Goal: Task Accomplishment & Management: Manage account settings

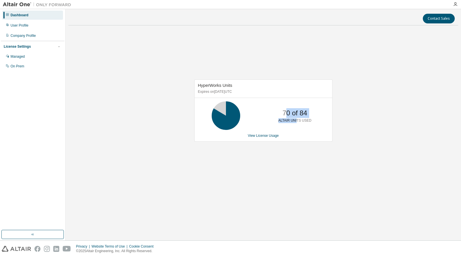
drag, startPoint x: 297, startPoint y: 121, endPoint x: 286, endPoint y: 112, distance: 13.6
click at [286, 112] on div "70 of 84 ALTAIR UNITS USED" at bounding box center [295, 115] width 46 height 29
click at [286, 112] on p "70 of 84" at bounding box center [294, 113] width 25 height 10
drag, startPoint x: 282, startPoint y: 112, endPoint x: 307, endPoint y: 125, distance: 27.8
click at [307, 124] on div "70 of 84 ALTAIR UNITS USED" at bounding box center [295, 115] width 46 height 29
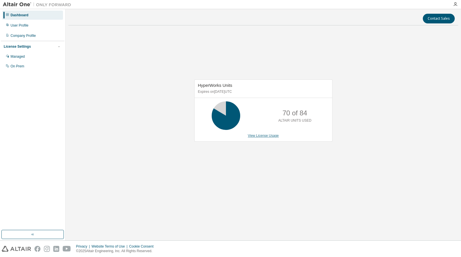
click at [270, 134] on link "View License Usage" at bounding box center [263, 135] width 31 height 4
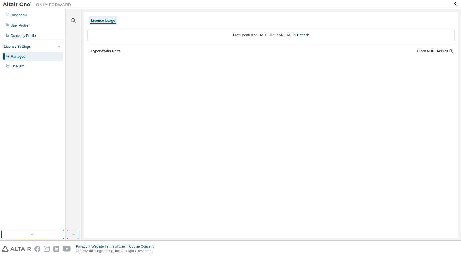
click at [91, 52] on icon "button" at bounding box center [89, 50] width 3 height 3
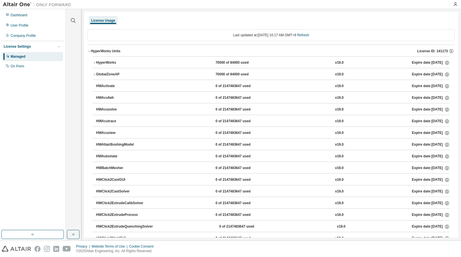
click at [95, 62] on icon "button" at bounding box center [94, 62] width 3 height 3
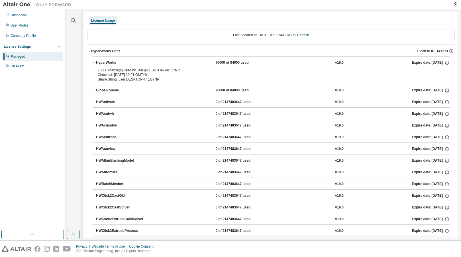
click at [94, 89] on icon "button" at bounding box center [94, 90] width 3 height 3
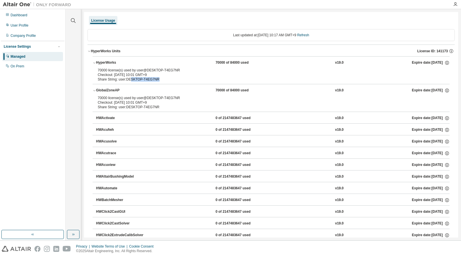
drag, startPoint x: 155, startPoint y: 78, endPoint x: 129, endPoint y: 78, distance: 26.2
click at [129, 78] on div "Share String: user:DESKTOP-T4EG7NR" at bounding box center [264, 79] width 333 height 5
click at [24, 58] on div "Managed" at bounding box center [18, 56] width 15 height 5
click at [109, 23] on div "License Usage" at bounding box center [103, 20] width 29 height 9
click at [24, 48] on div "License Settings" at bounding box center [17, 46] width 27 height 5
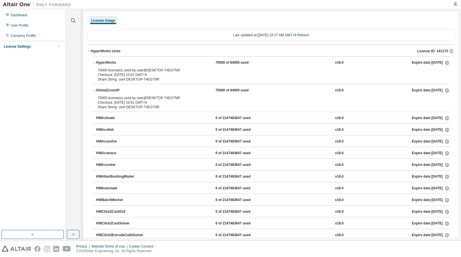
click at [24, 50] on div "License Settings Managed On Prem" at bounding box center [33, 46] width 64 height 11
click at [23, 43] on div "License Settings Managed On Prem" at bounding box center [33, 46] width 64 height 11
click at [23, 45] on div "License Settings" at bounding box center [17, 46] width 27 height 5
click at [23, 64] on div "On Prem" at bounding box center [18, 66] width 14 height 5
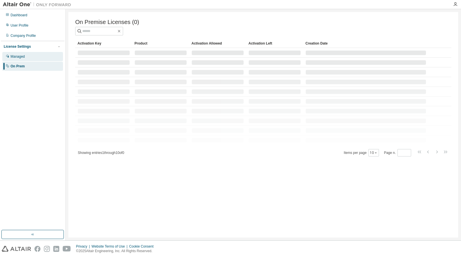
click at [38, 60] on div "Managed" at bounding box center [32, 56] width 61 height 9
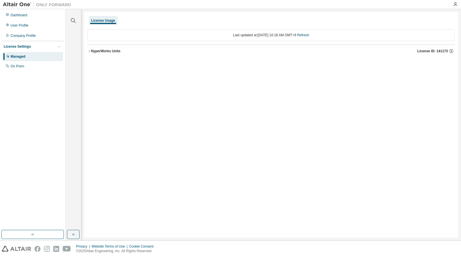
click at [39, 48] on div "License Settings" at bounding box center [33, 46] width 58 height 5
click at [23, 48] on div "License Settings" at bounding box center [17, 46] width 27 height 5
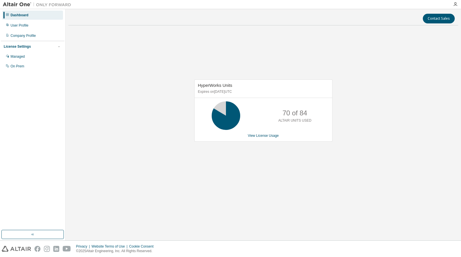
click at [43, 30] on div "Dashboard User Profile Company Profile License Settings Managed On Prem" at bounding box center [33, 40] width 64 height 61
click at [43, 28] on div "User Profile" at bounding box center [32, 25] width 61 height 9
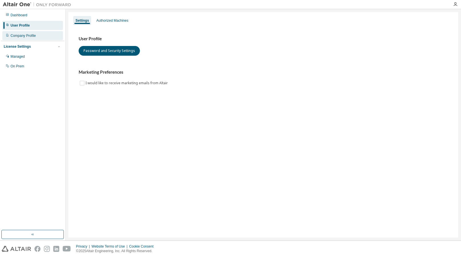
click at [42, 34] on div "Company Profile" at bounding box center [32, 35] width 61 height 9
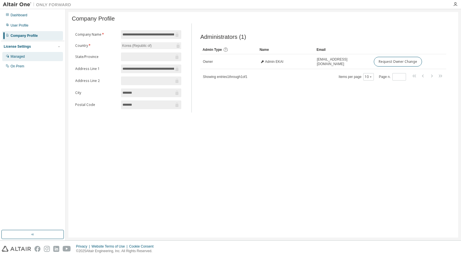
click at [45, 57] on div "Managed" at bounding box center [32, 56] width 61 height 9
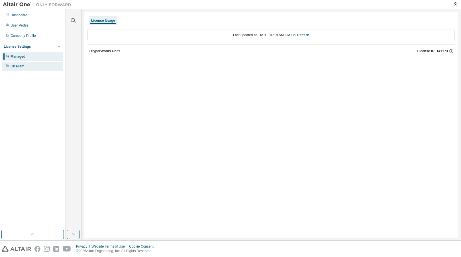
click at [38, 65] on div "On Prem" at bounding box center [32, 66] width 61 height 9
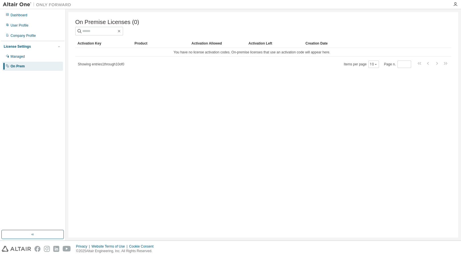
click at [9, 3] on img at bounding box center [38, 5] width 71 height 6
drag, startPoint x: 13, startPoint y: 5, endPoint x: 17, endPoint y: 6, distance: 3.8
click at [13, 5] on img at bounding box center [38, 5] width 71 height 6
click at [20, 19] on div "Dashboard" at bounding box center [32, 15] width 61 height 9
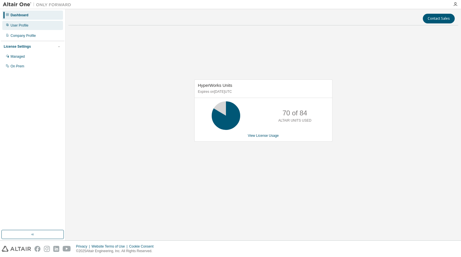
click at [26, 25] on div "User Profile" at bounding box center [20, 25] width 18 height 5
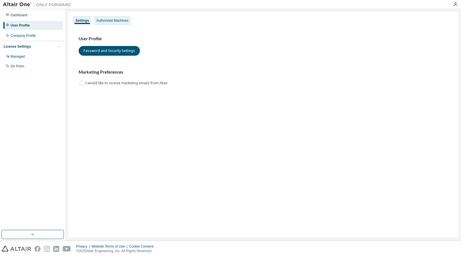
click at [101, 23] on div "Authorized Machines" at bounding box center [112, 20] width 36 height 9
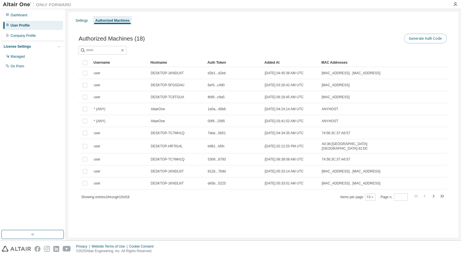
click at [417, 42] on button "Generate Auth Code" at bounding box center [425, 39] width 43 height 10
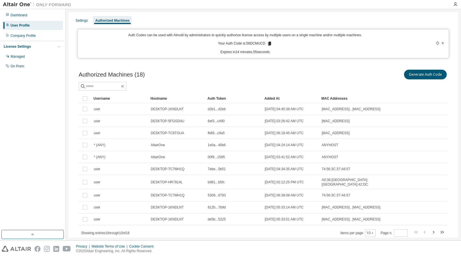
click at [269, 45] on icon at bounding box center [269, 43] width 5 height 5
click at [27, 22] on div "User Profile" at bounding box center [32, 25] width 61 height 9
click at [27, 17] on div "Dashboard" at bounding box center [32, 15] width 61 height 9
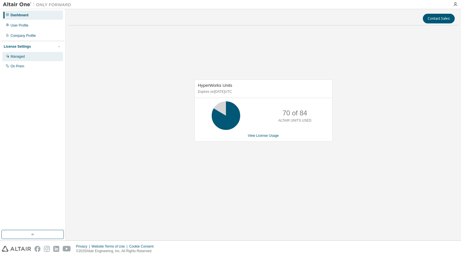
click at [24, 58] on div "Managed" at bounding box center [18, 56] width 14 height 5
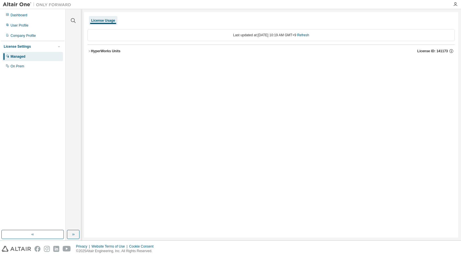
click at [93, 49] on div "HyperWorks Units" at bounding box center [106, 51] width 30 height 5
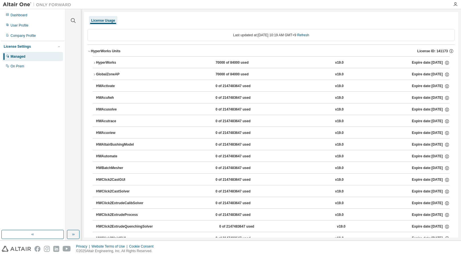
click at [109, 18] on div "License Usage" at bounding box center [103, 20] width 29 height 9
click at [99, 21] on div "License Usage" at bounding box center [103, 20] width 24 height 5
click at [104, 23] on div "License Usage" at bounding box center [103, 20] width 29 height 9
click at [25, 7] on img at bounding box center [38, 5] width 71 height 6
click at [455, 5] on icon "button" at bounding box center [455, 4] width 5 height 5
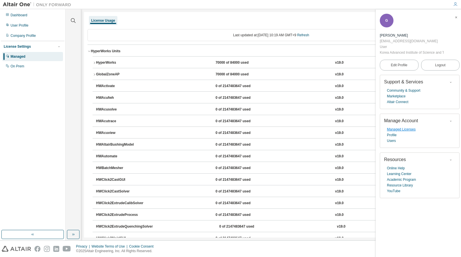
click at [394, 129] on link "Managed Licenses" at bounding box center [401, 129] width 29 height 6
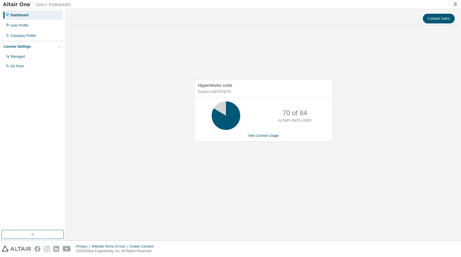
click at [228, 114] on icon at bounding box center [226, 115] width 14 height 14
click at [17, 60] on div "Managed" at bounding box center [32, 56] width 61 height 9
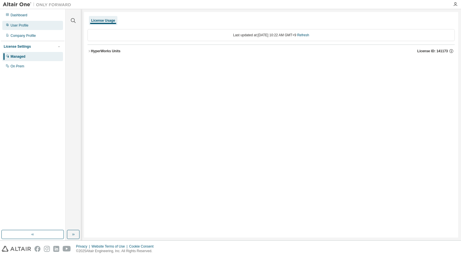
click at [34, 28] on div "User Profile" at bounding box center [32, 25] width 61 height 9
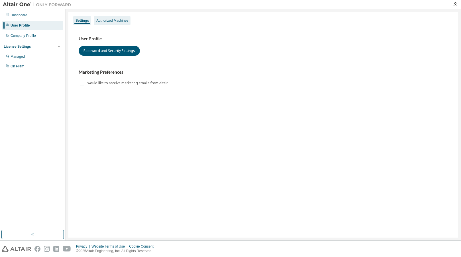
click at [130, 23] on div "Authorized Machines" at bounding box center [112, 20] width 36 height 9
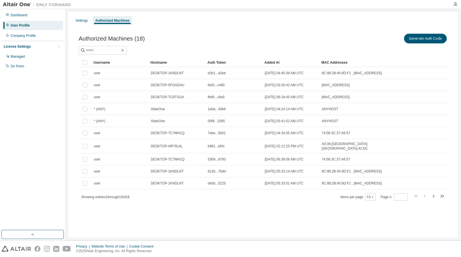
click at [446, 195] on div "Showing entries 1 through 10 of 18 Items per page 10 Page n. *" at bounding box center [263, 196] width 369 height 8
click at [443, 194] on icon "button" at bounding box center [442, 195] width 7 height 7
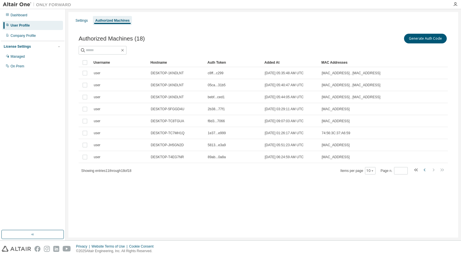
click at [423, 170] on icon "button" at bounding box center [425, 169] width 7 height 7
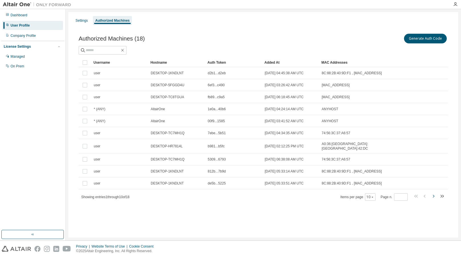
click at [435, 194] on icon "button" at bounding box center [433, 195] width 7 height 7
type input "*"
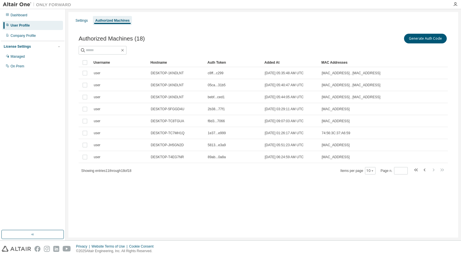
click at [179, 169] on div "Showing entries 11 through 18 of 18 Items per page 10 Page n. *" at bounding box center [263, 170] width 369 height 8
click at [419, 44] on div "Generate Auth Code" at bounding box center [355, 38] width 185 height 12
click at [427, 40] on button "Generate Auth Code" at bounding box center [425, 39] width 43 height 10
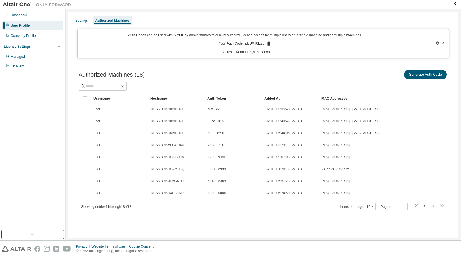
click at [268, 45] on icon at bounding box center [268, 44] width 3 height 4
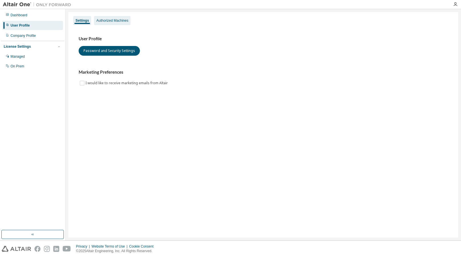
click at [110, 22] on div "Authorized Machines" at bounding box center [112, 20] width 32 height 5
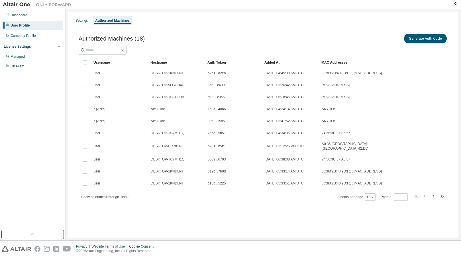
click at [436, 196] on icon "button" at bounding box center [433, 195] width 7 height 7
type input "*"
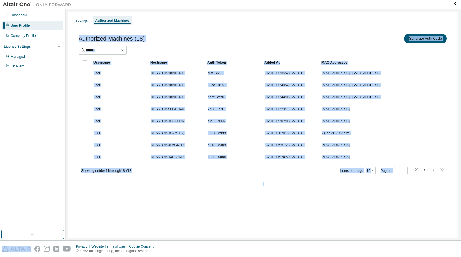
click at [225, 221] on div "Settings Authorized Machines Authorized Machines (18) Generate Auth Code Clear …" at bounding box center [263, 124] width 390 height 225
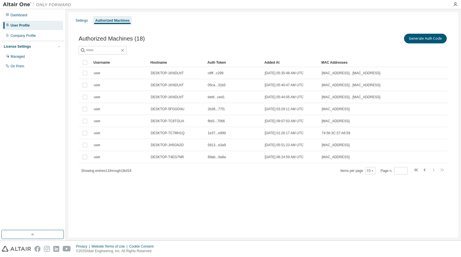
click at [234, 200] on div "Settings Authorized Machines Authorized Machines (18) Generate Auth Code Clear …" at bounding box center [263, 124] width 390 height 225
click at [23, 17] on div "Dashboard" at bounding box center [19, 15] width 17 height 5
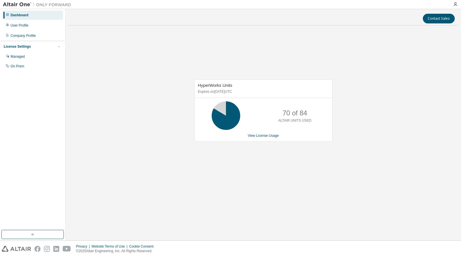
click at [268, 139] on div "HyperWorks Units Expires on [DATE] UTC 70 of 84 ALTAIR UNITS USED View License …" at bounding box center [263, 110] width 138 height 62
click at [267, 139] on div "HyperWorks Units Expires on April 16, 2026 UTC 70 of 84 ALTAIR UNITS USED View …" at bounding box center [263, 110] width 138 height 62
click at [267, 137] on link "View License Usage" at bounding box center [263, 135] width 31 height 4
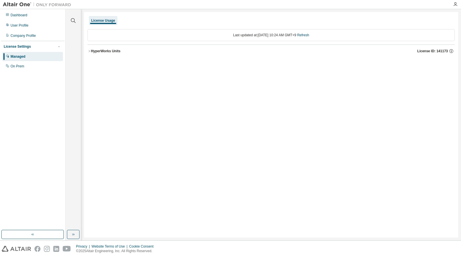
click at [100, 52] on div "HyperWorks Units" at bounding box center [106, 51] width 30 height 5
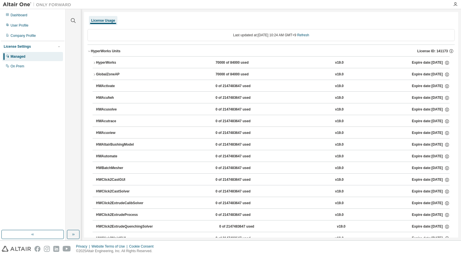
click at [241, 60] on button "HyperWorks 70000 of 84000 used v19.0 Expire date: 2026-04-16" at bounding box center [271, 62] width 357 height 13
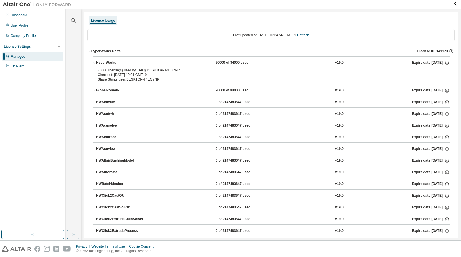
scroll to position [29, 0]
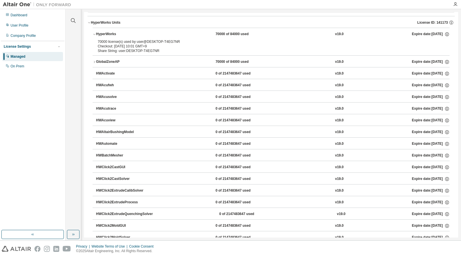
click at [194, 59] on div "GlobalZoneAP 70000 of 84000 used v19.0 Expire date: 2026-04-16" at bounding box center [273, 61] width 354 height 5
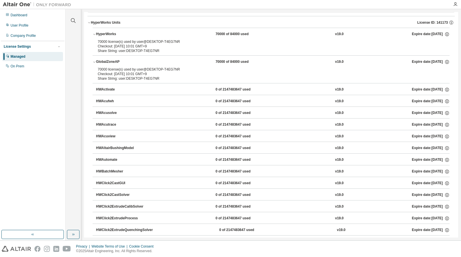
click at [166, 42] on div "70000 license(s) used by user@DESKTOP-T4EG7NR" at bounding box center [264, 41] width 333 height 5
click at [156, 42] on div "70000 license(s) used by user@DESKTOP-T4EG7NR" at bounding box center [264, 41] width 333 height 5
drag, startPoint x: 146, startPoint y: 42, endPoint x: 175, endPoint y: 42, distance: 28.8
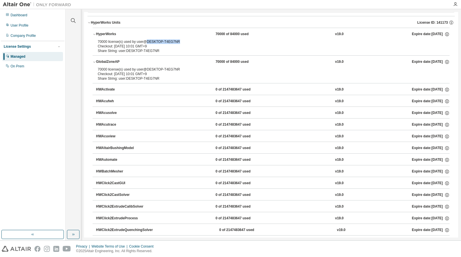
click at [175, 42] on div "70000 license(s) used by user@DESKTOP-T4EG7NR" at bounding box center [264, 41] width 333 height 5
click at [37, 25] on div "User Profile" at bounding box center [32, 25] width 61 height 9
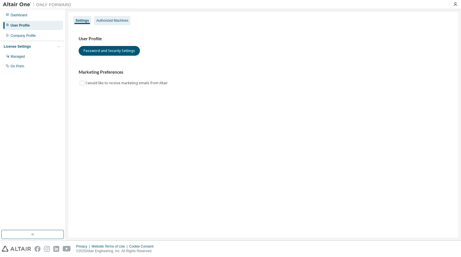
click at [106, 22] on div "Authorized Machines" at bounding box center [112, 20] width 32 height 5
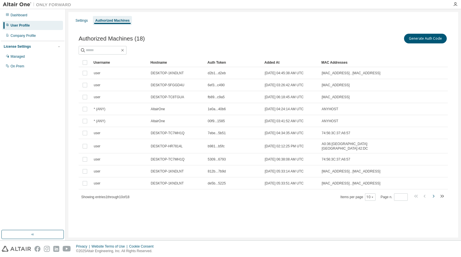
click at [435, 194] on icon "button" at bounding box center [434, 195] width 2 height 3
type input "*"
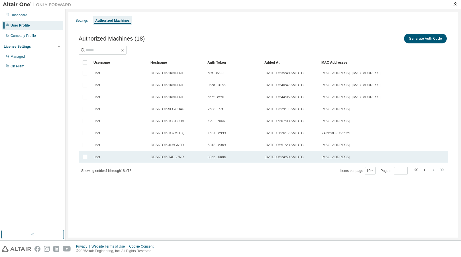
click at [182, 160] on td "DESKTOP-T4EG7NR" at bounding box center [176, 157] width 57 height 12
click at [187, 161] on td "DESKTOP-T4EG7NR" at bounding box center [176, 157] width 57 height 12
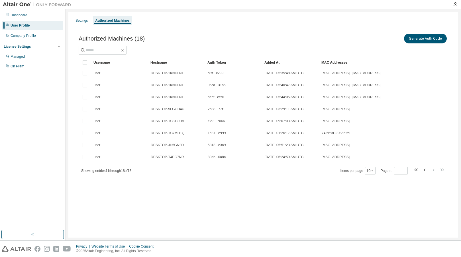
click at [204, 187] on div "Authorized Machines (18) Generate Auth Code Clear Load Save Save As Field Opera…" at bounding box center [263, 108] width 383 height 164
click at [180, 206] on div "Settings Authorized Machines Authorized Machines (18) Generate Auth Code Clear …" at bounding box center [263, 124] width 390 height 225
click at [158, 209] on div "Settings Authorized Machines Authorized Machines (18) Generate Auth Code Clear …" at bounding box center [263, 124] width 390 height 225
click at [163, 210] on div "Settings Authorized Machines Authorized Machines (18) Generate Auth Code Clear …" at bounding box center [263, 124] width 390 height 225
click at [82, 23] on div "Settings" at bounding box center [81, 20] width 17 height 9
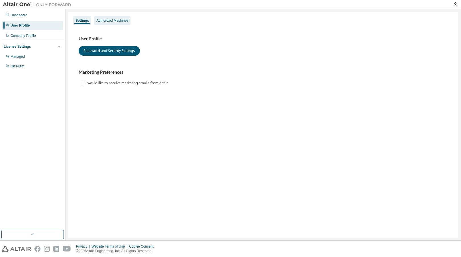
click at [106, 23] on div "Authorized Machines" at bounding box center [112, 20] width 36 height 9
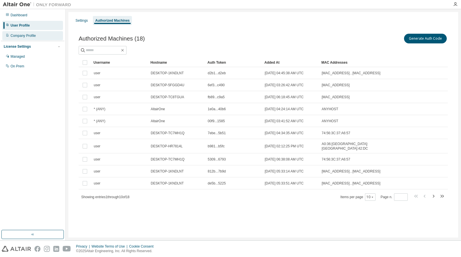
click at [32, 37] on div "Company Profile" at bounding box center [23, 35] width 25 height 5
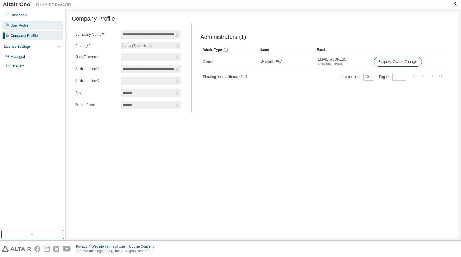
click at [32, 28] on div "User Profile" at bounding box center [32, 25] width 61 height 9
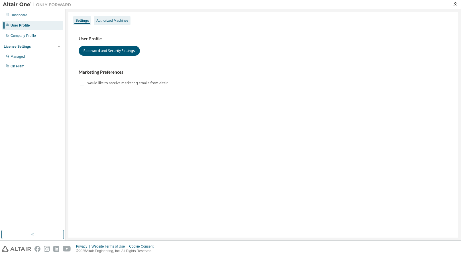
click at [108, 20] on div "Authorized Machines" at bounding box center [112, 20] width 32 height 5
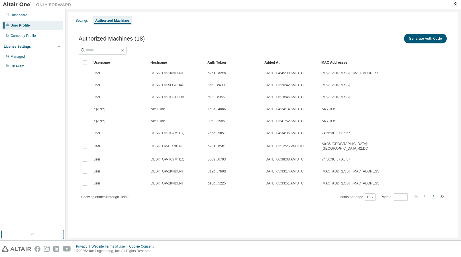
click at [435, 194] on icon "button" at bounding box center [433, 195] width 7 height 7
type input "*"
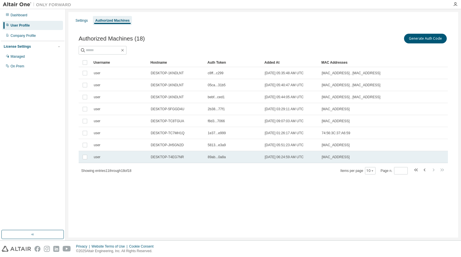
click at [106, 157] on div "user" at bounding box center [120, 157] width 52 height 5
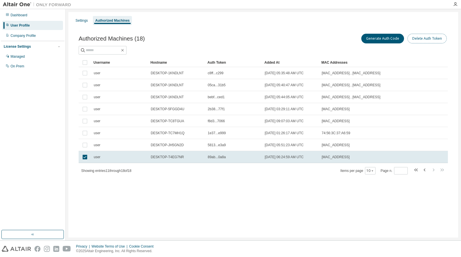
click at [439, 39] on button "Delete Auth Token" at bounding box center [427, 39] width 39 height 10
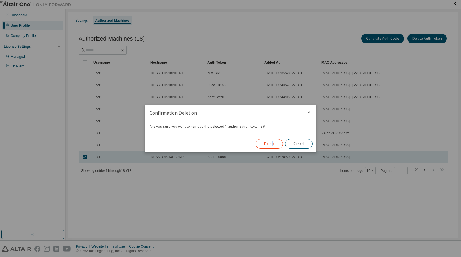
click at [272, 139] on div "Delete Cancel" at bounding box center [284, 143] width 64 height 17
click at [272, 145] on button "Delete" at bounding box center [269, 144] width 27 height 10
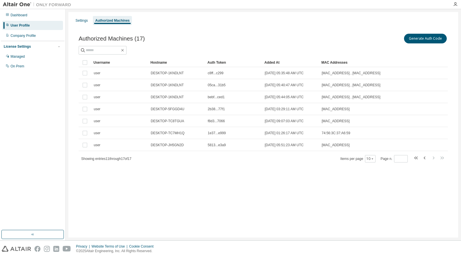
click at [207, 171] on div "Authorized Machines (17) Generate Auth Code Clear Load Save Save As Field Opera…" at bounding box center [263, 102] width 383 height 152
click at [35, 55] on div "Managed" at bounding box center [32, 56] width 61 height 9
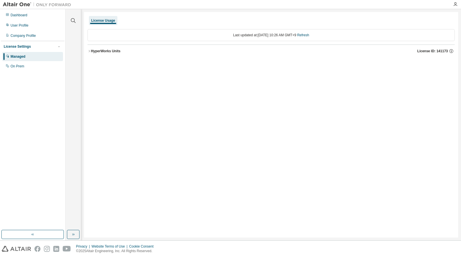
click at [95, 51] on div "HyperWorks Units" at bounding box center [106, 51] width 30 height 5
click at [98, 53] on div "HyperWorks Units" at bounding box center [106, 51] width 30 height 5
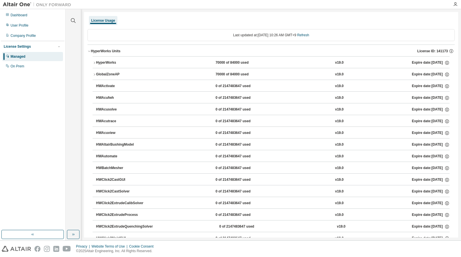
click at [103, 64] on div "HyperWorks" at bounding box center [121, 62] width 51 height 5
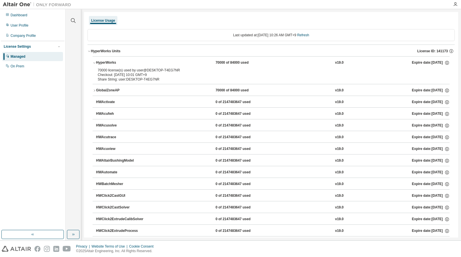
click at [105, 89] on div "GlobalZoneAP" at bounding box center [121, 90] width 51 height 5
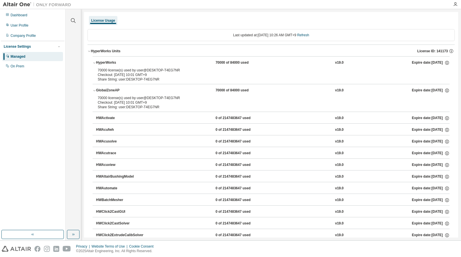
click at [129, 103] on div "Checkout: [DATE] 10:01 GMT+9" at bounding box center [264, 102] width 333 height 5
click at [162, 107] on div "Share String: user:DESKTOP-T4EG7NR" at bounding box center [264, 107] width 333 height 5
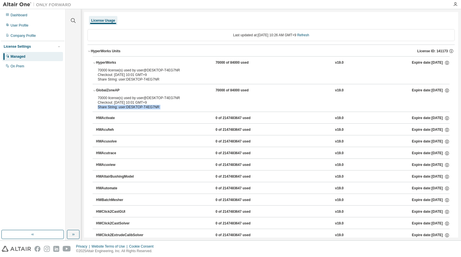
click at [162, 107] on div "Share String: user:DESKTOP-T4EG7NR" at bounding box center [264, 107] width 333 height 5
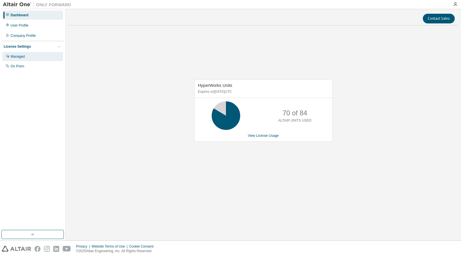
click at [21, 55] on div "Managed" at bounding box center [18, 56] width 14 height 5
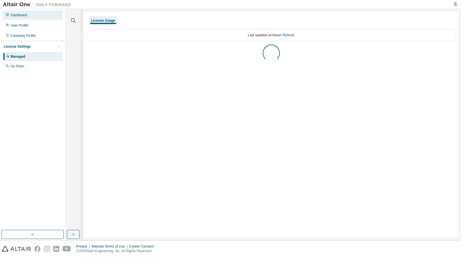
click at [25, 18] on div "Dashboard" at bounding box center [32, 15] width 61 height 9
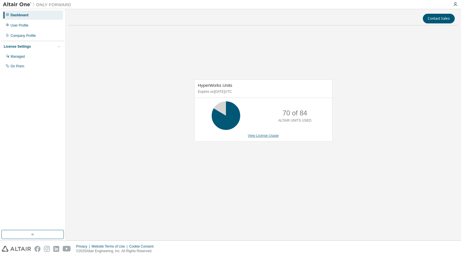
click at [261, 137] on link "View License Usage" at bounding box center [263, 135] width 31 height 4
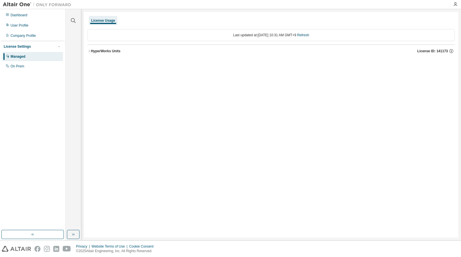
click at [88, 52] on icon "button" at bounding box center [89, 50] width 3 height 3
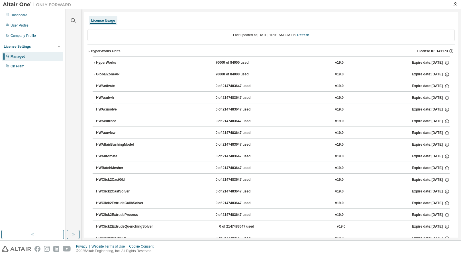
click at [196, 67] on button "HyperWorks 70000 of 84000 used v19.0 Expire date: 2026-04-16" at bounding box center [271, 62] width 357 height 13
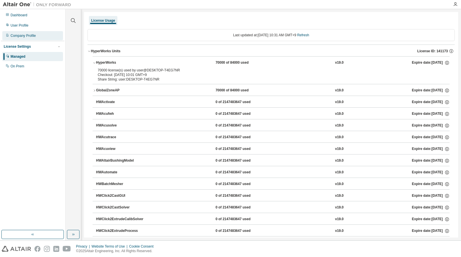
click at [24, 35] on div "Company Profile" at bounding box center [23, 35] width 25 height 5
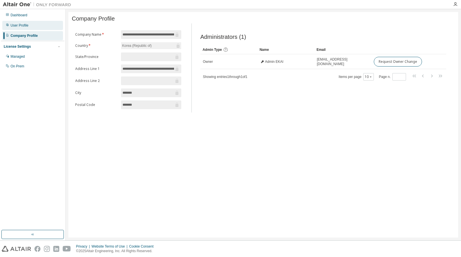
click at [27, 27] on div "User Profile" at bounding box center [20, 25] width 18 height 5
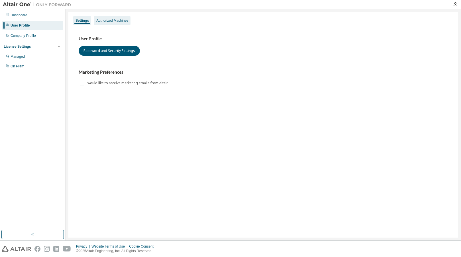
click at [100, 25] on div "Authorized Machines" at bounding box center [112, 20] width 36 height 9
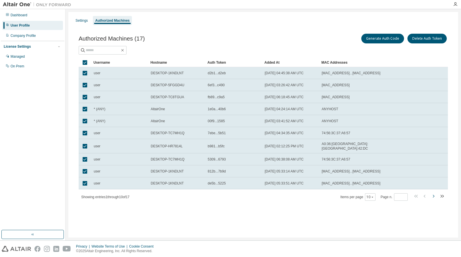
click at [433, 194] on icon "button" at bounding box center [433, 195] width 7 height 7
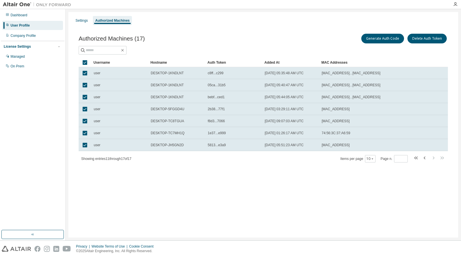
click at [186, 164] on div "Authorized Machines (17) Generate Auth Code Delete Auth Token Clear Load Save S…" at bounding box center [263, 102] width 383 height 152
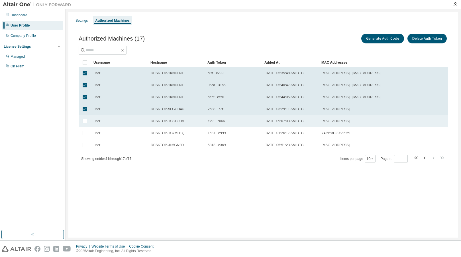
click at [87, 117] on td at bounding box center [85, 121] width 13 height 12
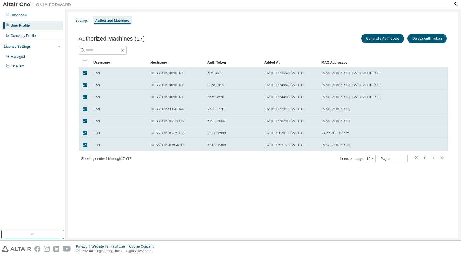
click at [422, 159] on icon "button" at bounding box center [425, 157] width 7 height 7
type input "*"
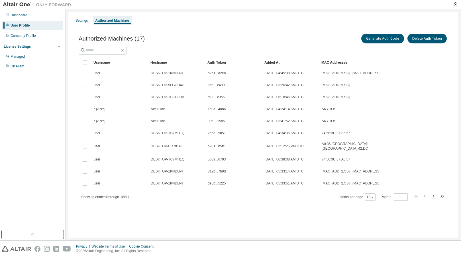
click at [265, 209] on div "Authorized Machines (17) Generate Auth Code Delete Auth Token Clear Load Save S…" at bounding box center [263, 121] width 383 height 190
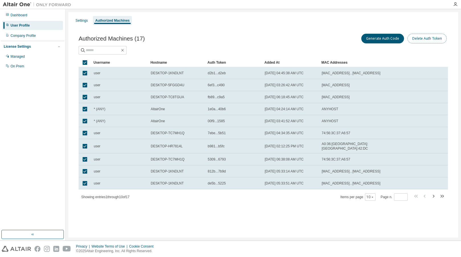
click at [425, 40] on button "Delete Auth Token" at bounding box center [427, 39] width 39 height 10
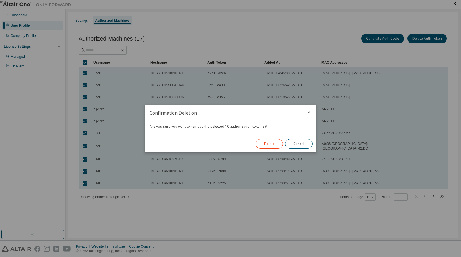
click at [267, 145] on button "Delete" at bounding box center [269, 144] width 27 height 10
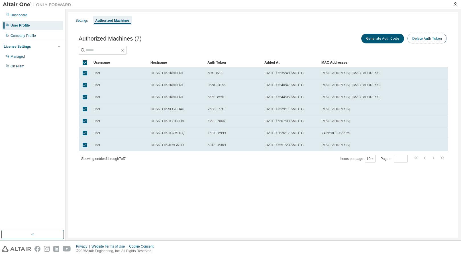
click at [426, 40] on button "Delete Auth Token" at bounding box center [427, 39] width 39 height 10
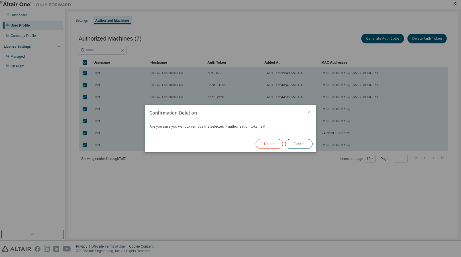
drag, startPoint x: 273, startPoint y: 144, endPoint x: 273, endPoint y: 148, distance: 3.5
click at [273, 148] on button "Delete" at bounding box center [269, 144] width 27 height 10
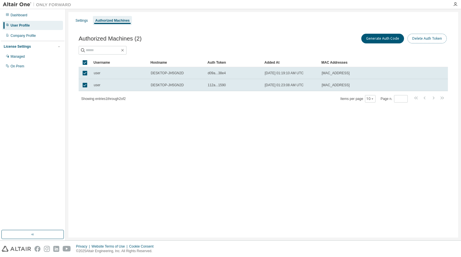
click at [424, 40] on button "Delete Auth Token" at bounding box center [427, 39] width 39 height 10
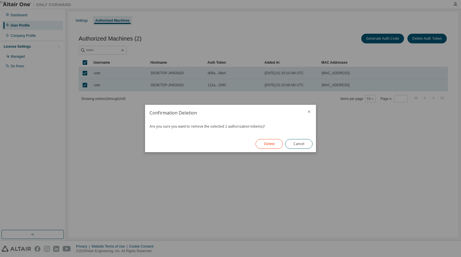
click at [274, 145] on button "Delete" at bounding box center [269, 144] width 27 height 10
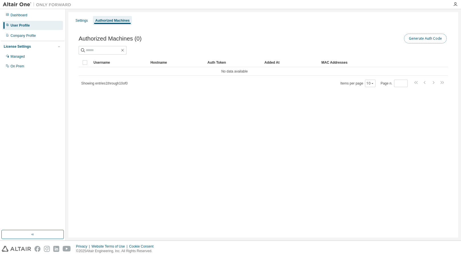
click at [419, 38] on button "Generate Auth Code" at bounding box center [425, 39] width 43 height 10
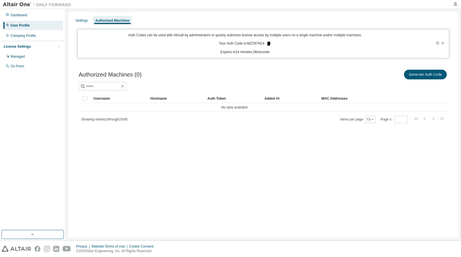
click at [268, 43] on icon at bounding box center [268, 44] width 3 height 4
click at [255, 178] on div "Settings Authorized Machines Auth Codes can be used with Almutil by administrat…" at bounding box center [263, 124] width 390 height 225
click at [32, 57] on div "Managed" at bounding box center [32, 56] width 61 height 9
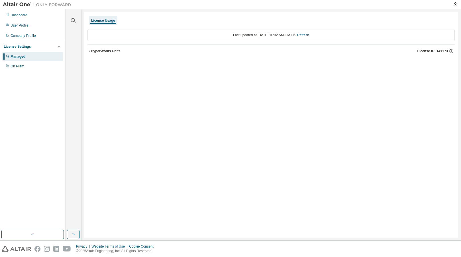
click at [186, 49] on div "HyperWorks Units License ID: 141173" at bounding box center [273, 50] width 364 height 5
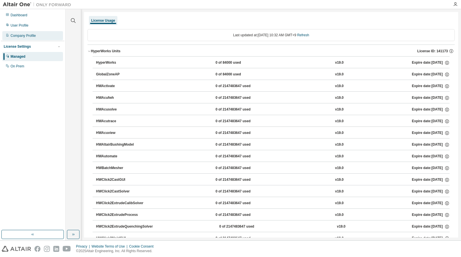
click at [38, 36] on div "Company Profile" at bounding box center [32, 35] width 61 height 9
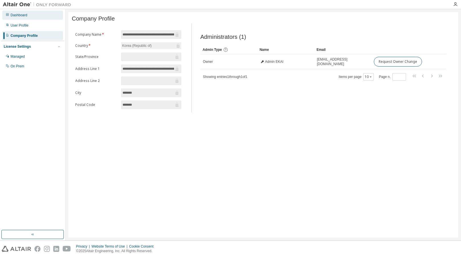
click at [36, 17] on div "Dashboard" at bounding box center [32, 15] width 61 height 9
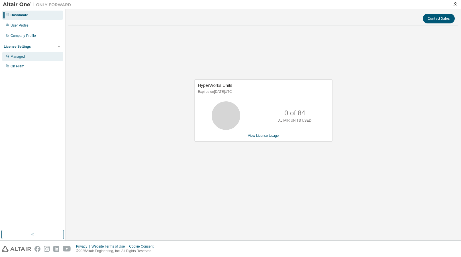
click at [33, 57] on div "Managed" at bounding box center [32, 56] width 61 height 9
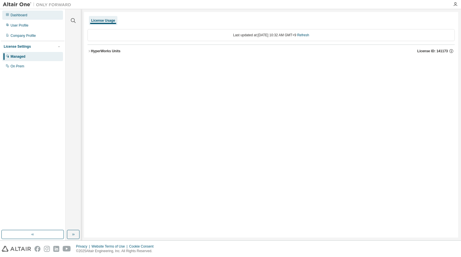
click at [34, 15] on div "Dashboard" at bounding box center [32, 15] width 61 height 9
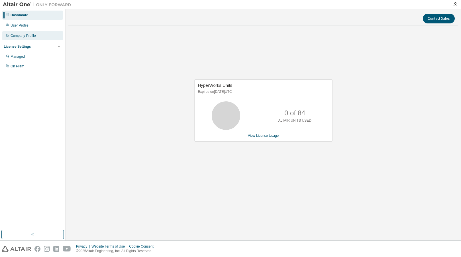
click at [34, 36] on div "Company Profile" at bounding box center [23, 35] width 25 height 5
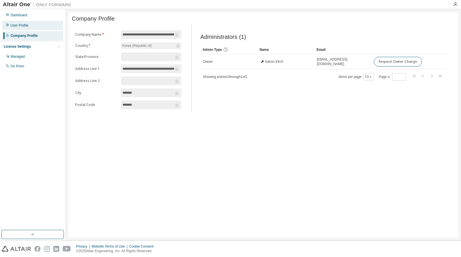
click at [34, 23] on div "User Profile" at bounding box center [32, 25] width 61 height 9
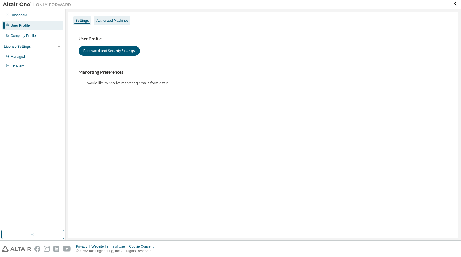
click at [103, 23] on div "Authorized Machines" at bounding box center [112, 20] width 32 height 5
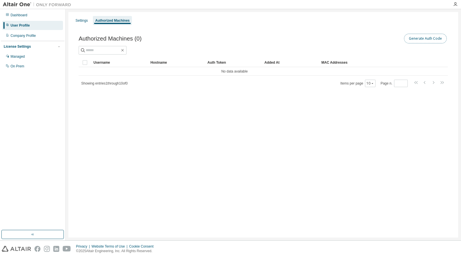
click at [412, 40] on button "Generate Auth Code" at bounding box center [425, 39] width 43 height 10
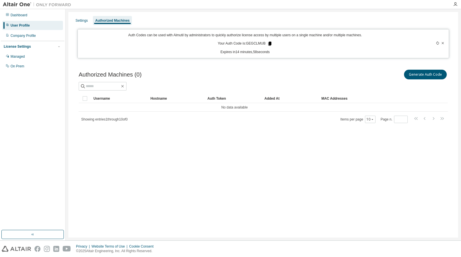
click at [271, 44] on icon at bounding box center [269, 43] width 5 height 5
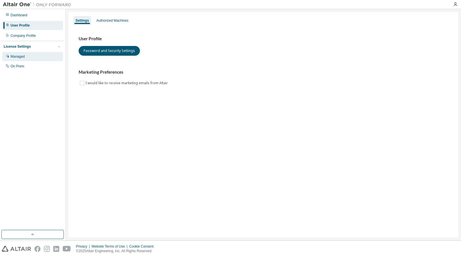
click at [33, 60] on div "Managed" at bounding box center [32, 56] width 61 height 9
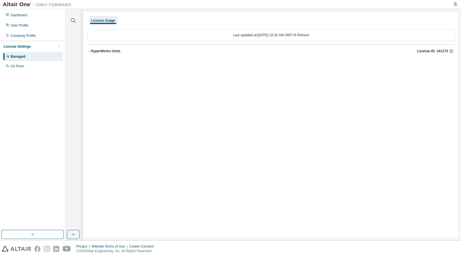
click at [92, 53] on div "HyperWorks Units" at bounding box center [106, 51] width 30 height 5
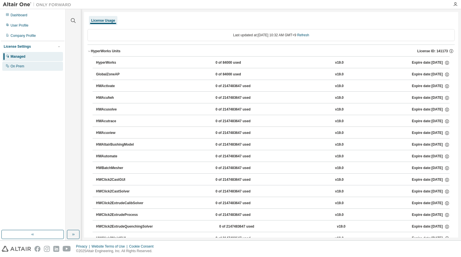
click at [42, 66] on div "On Prem" at bounding box center [32, 66] width 61 height 9
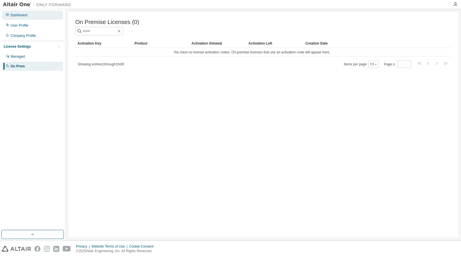
click at [39, 18] on div "Dashboard" at bounding box center [32, 15] width 61 height 9
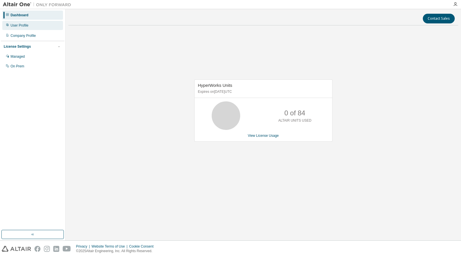
click at [39, 27] on div "User Profile" at bounding box center [32, 25] width 61 height 9
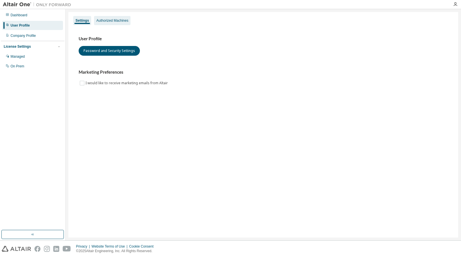
click at [120, 23] on div "Authorized Machines" at bounding box center [112, 20] width 36 height 9
